Goal: Obtain resource: Download file/media

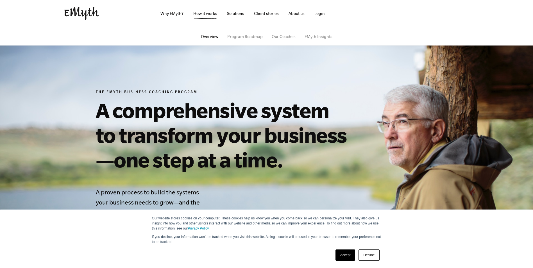
click at [342, 256] on link "Accept" at bounding box center [346, 255] width 20 height 11
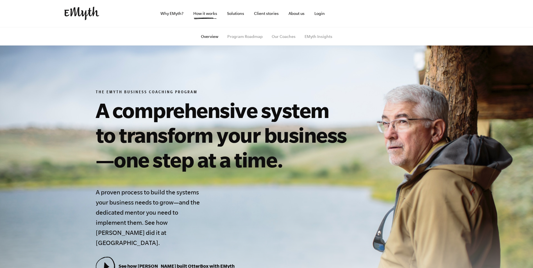
click at [256, 40] on ul "Overview Program Roadmap Our Coaches EMyth Insights" at bounding box center [267, 36] width 342 height 19
click at [256, 38] on link "Program Roadmap" at bounding box center [244, 36] width 35 height 4
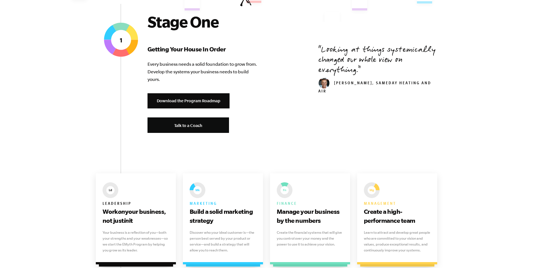
scroll to position [225, 0]
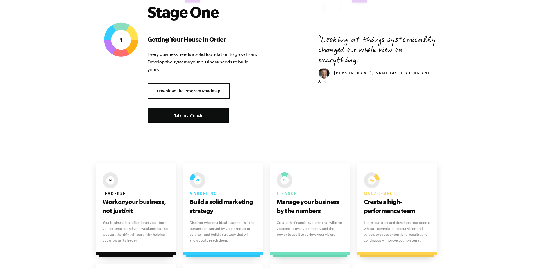
click at [205, 88] on link "Download the Program Roadmap" at bounding box center [189, 90] width 82 height 15
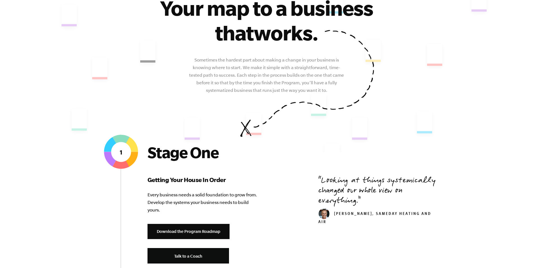
scroll to position [0, 0]
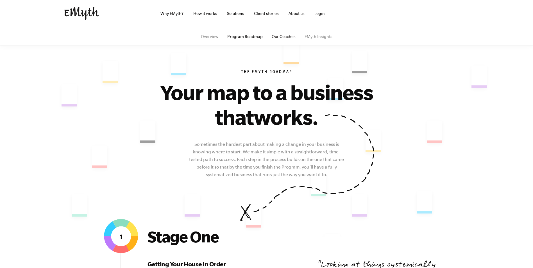
click at [289, 36] on link "Our Coaches" at bounding box center [284, 36] width 24 height 4
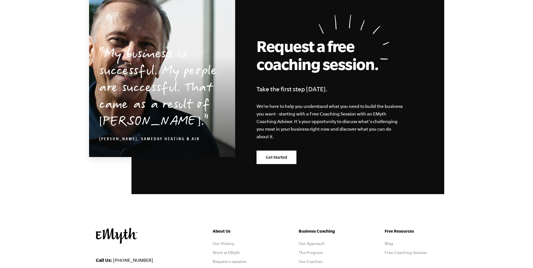
scroll to position [843, 0]
